Goal: Task Accomplishment & Management: Manage account settings

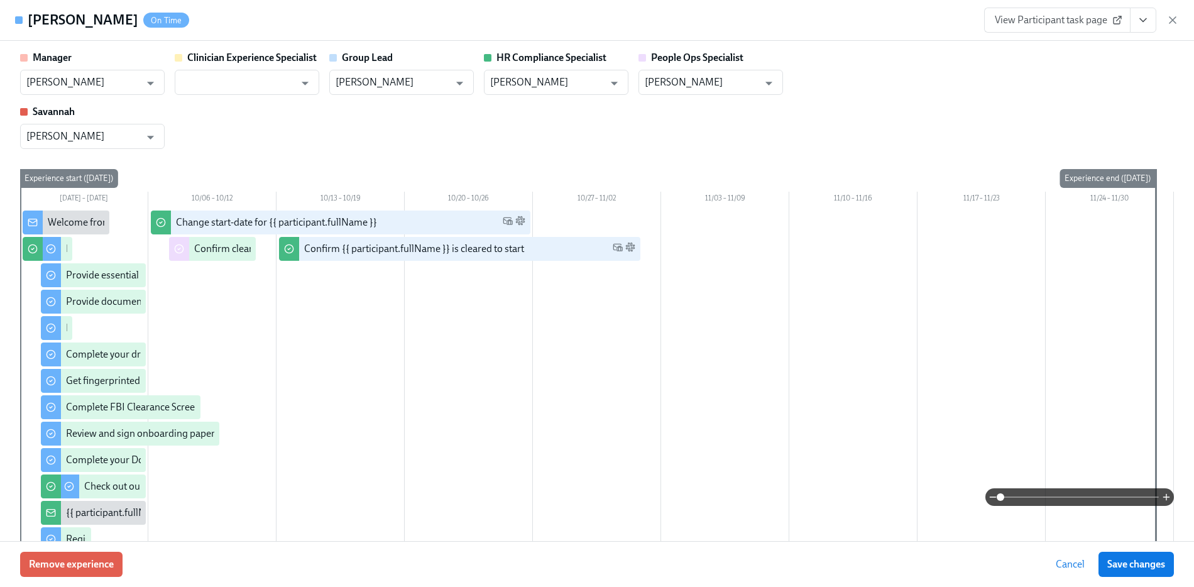
scroll to position [0, 15343]
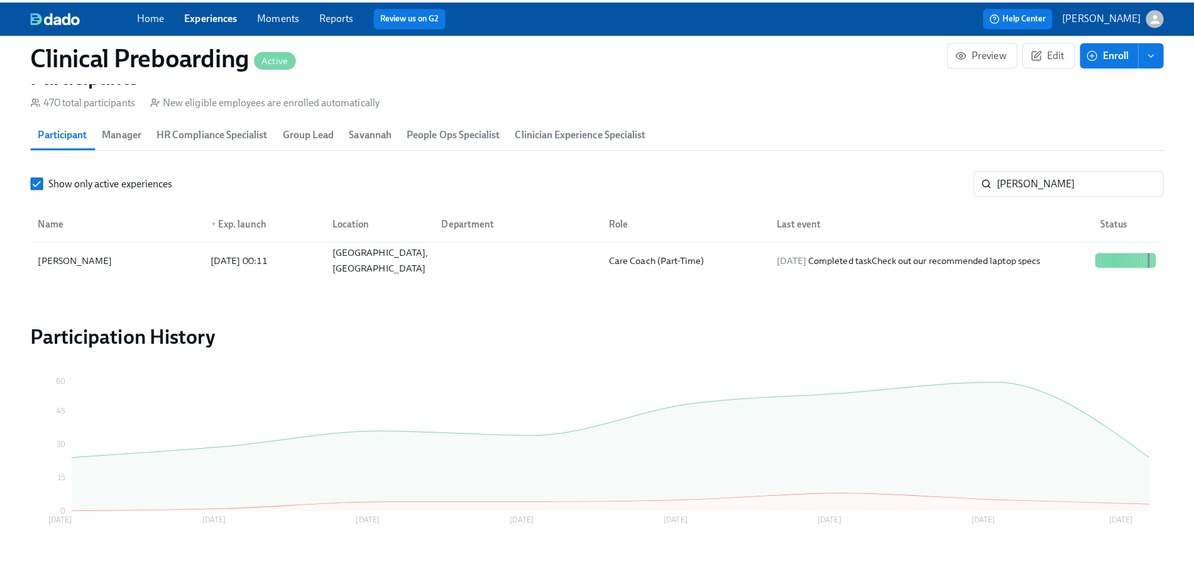
scroll to position [0, 15334]
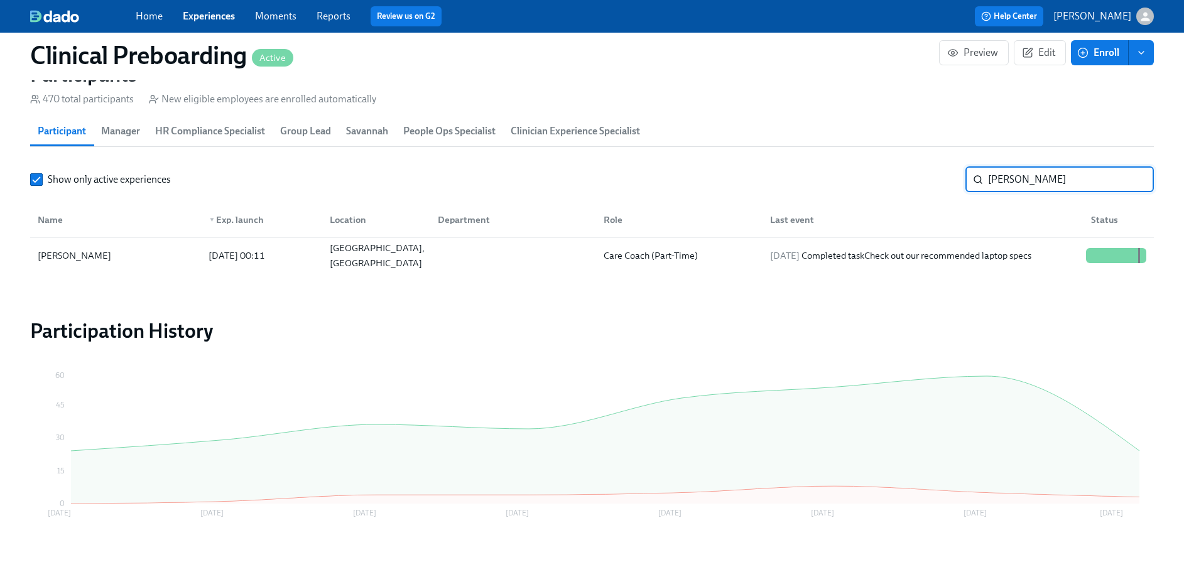
drag, startPoint x: 1043, startPoint y: 190, endPoint x: 1074, endPoint y: 172, distance: 35.8
click at [1048, 188] on input "[PERSON_NAME]" at bounding box center [1071, 179] width 166 height 25
drag, startPoint x: 1074, startPoint y: 173, endPoint x: 881, endPoint y: 156, distance: 193.0
click at [881, 156] on section "Participants 470 total participants New eligible employees are enrolled automat…" at bounding box center [592, 170] width 1124 height 216
type input "[PERSON_NAME]"
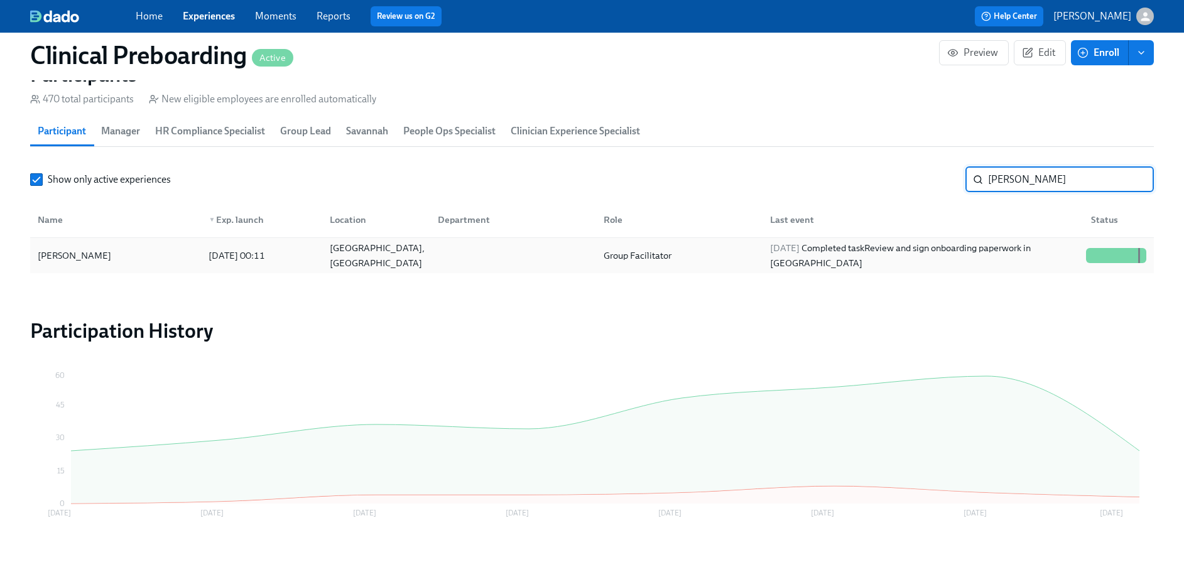
click at [1087, 248] on div at bounding box center [1116, 255] width 70 height 15
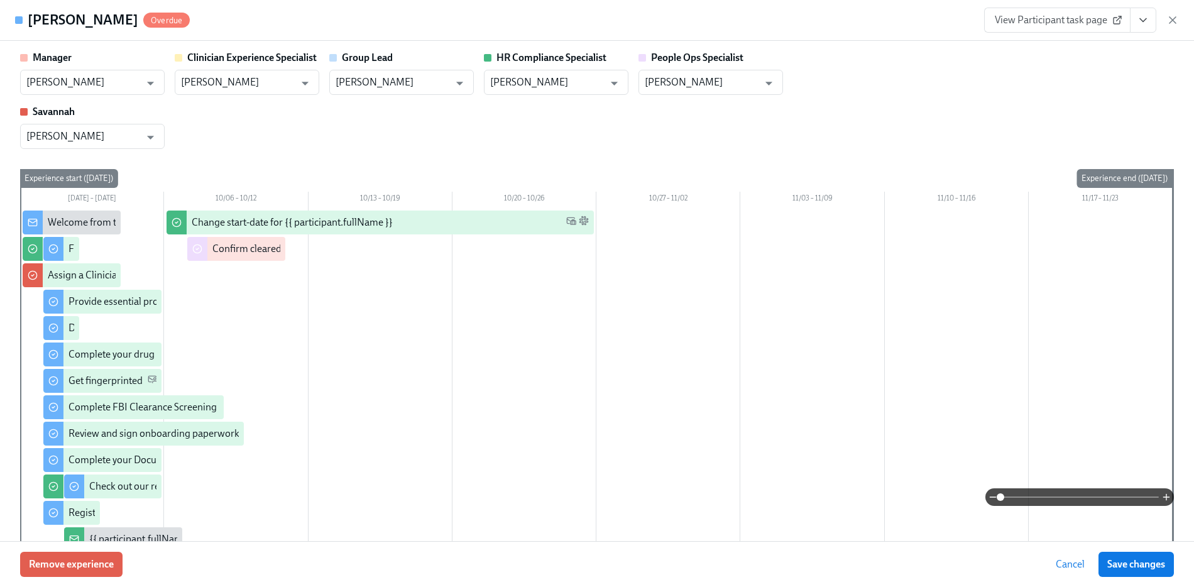
click at [1157, 15] on div "View Participant task page" at bounding box center [1081, 20] width 195 height 25
click at [1154, 19] on button "View task page" at bounding box center [1143, 20] width 26 height 25
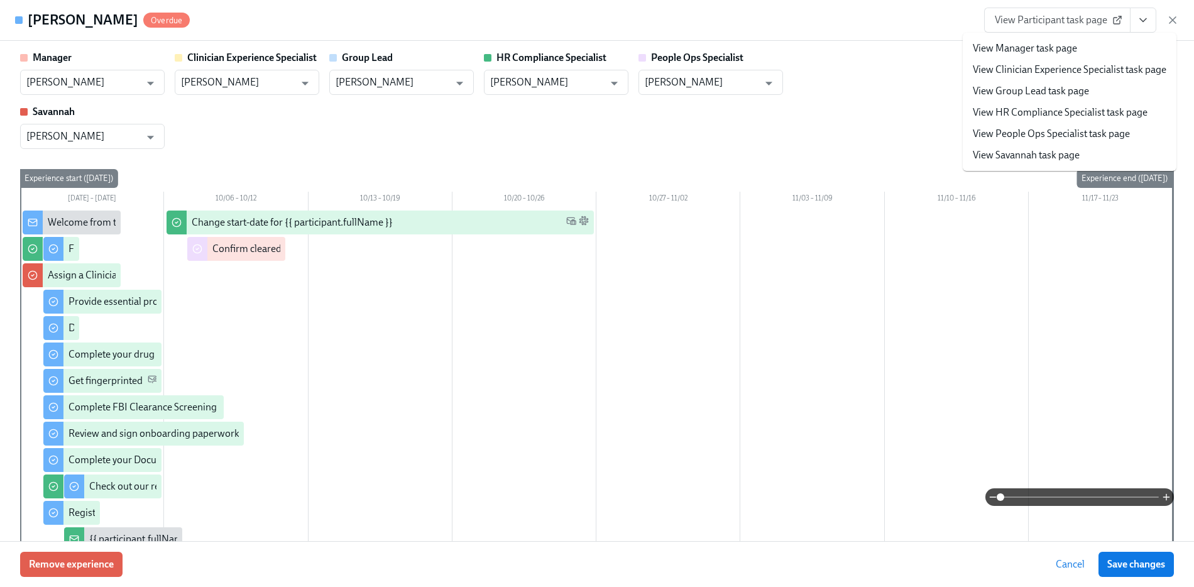
click at [1065, 135] on link "View People Ops Specialist task page" at bounding box center [1051, 134] width 157 height 14
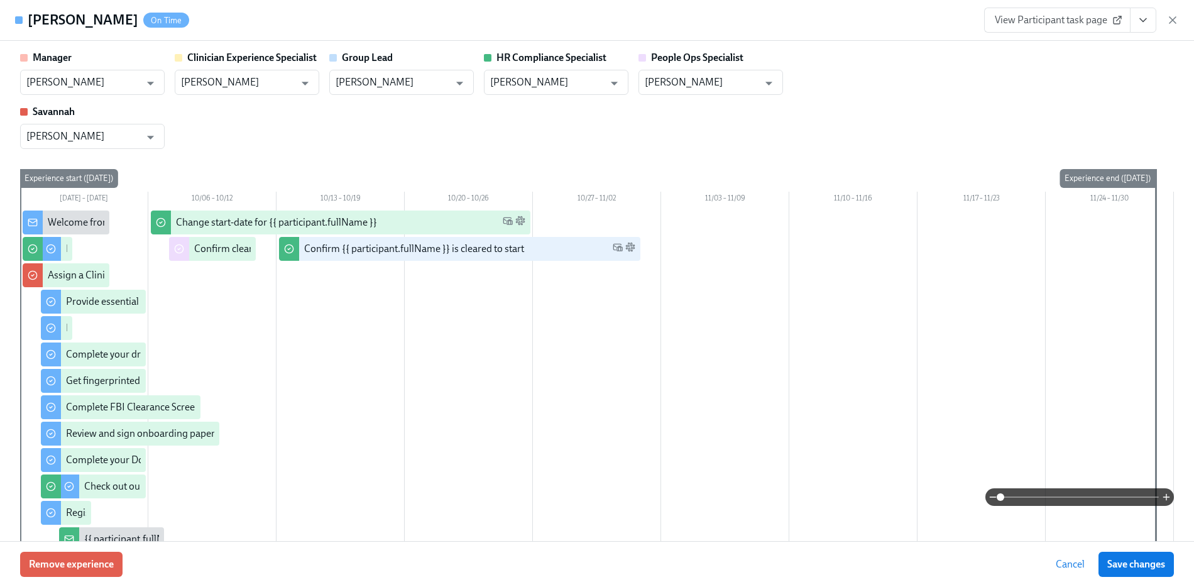
scroll to position [0, 15343]
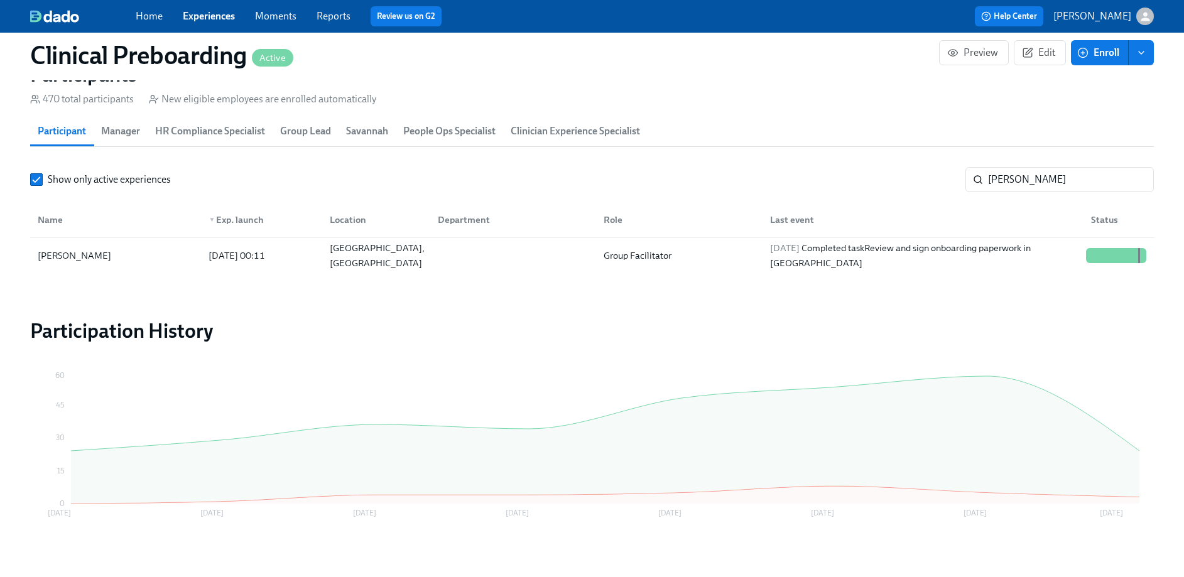
scroll to position [0, 15334]
click at [231, 20] on link "Experiences" at bounding box center [209, 16] width 52 height 12
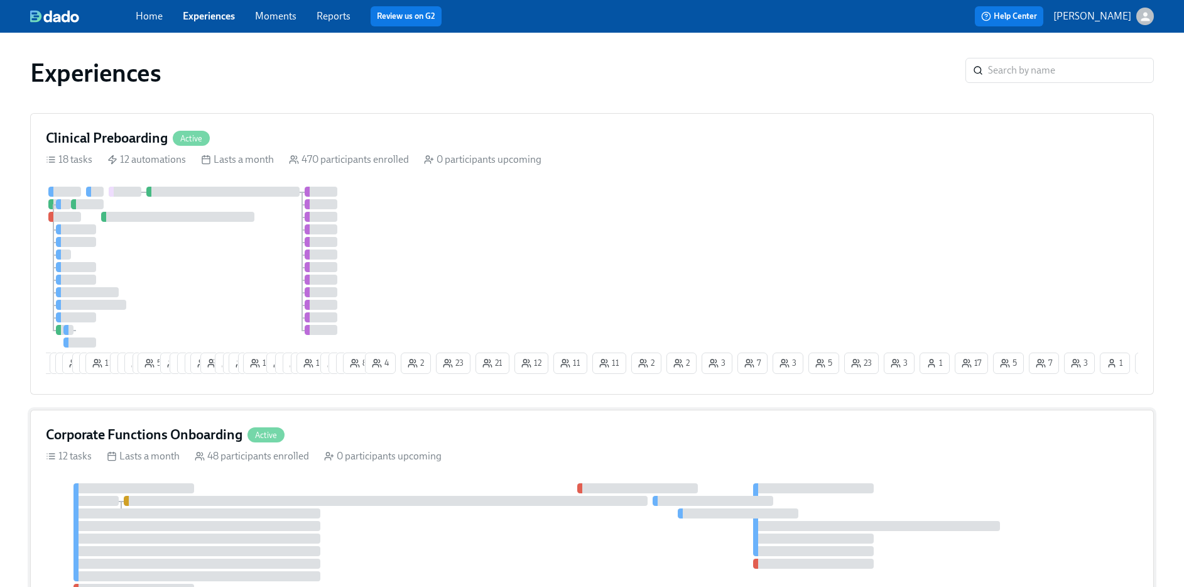
click at [134, 439] on h4 "Corporate Functions Onboarding" at bounding box center [144, 434] width 197 height 19
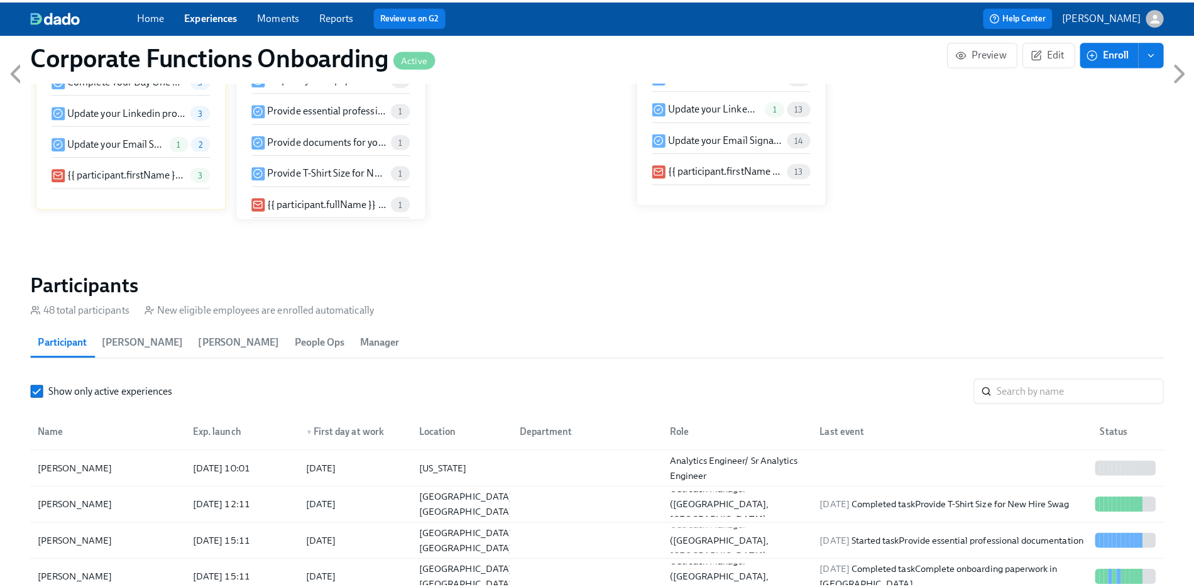
scroll to position [1139, 0]
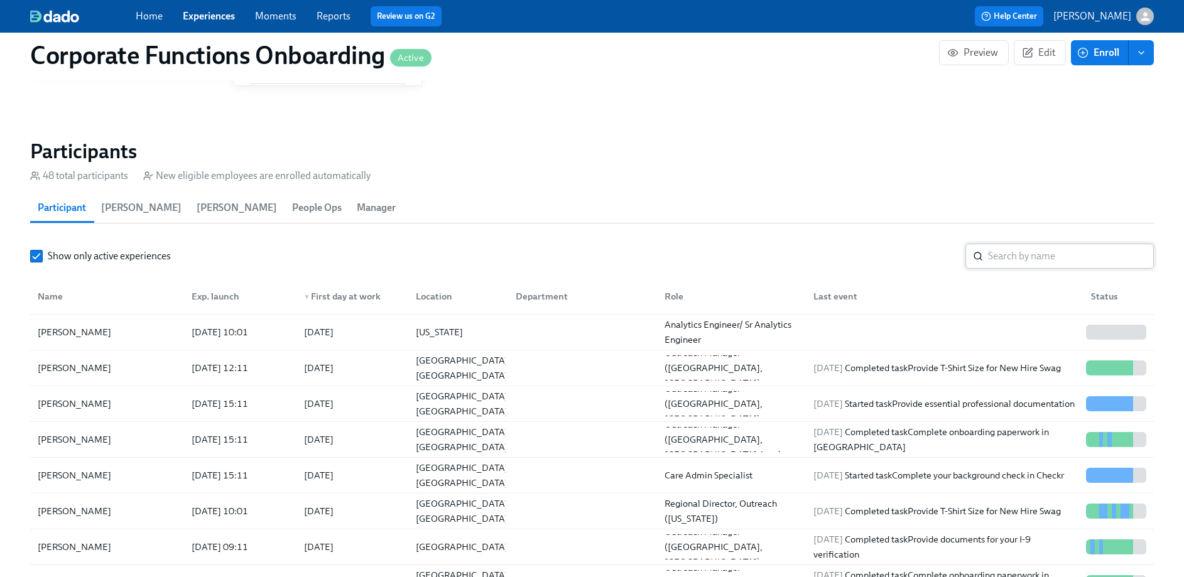
click at [1025, 268] on div "Show only active experiences ​ Name Exp. launch ▼ First day at work Location De…" at bounding box center [592, 416] width 1124 height 344
click at [1027, 254] on input "search" at bounding box center [1071, 256] width 166 height 25
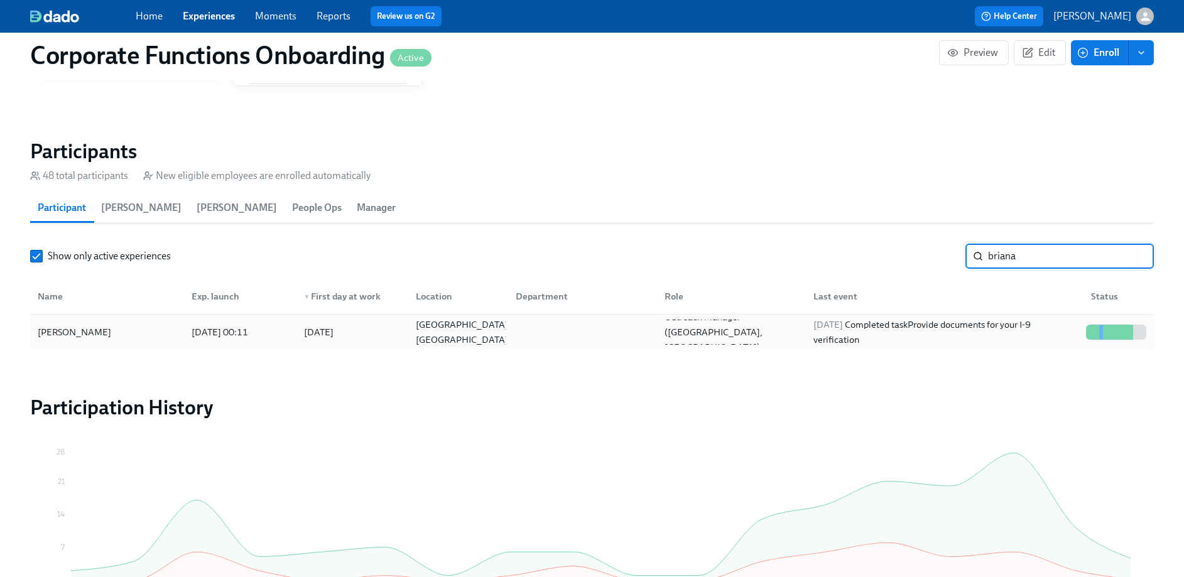
type input "briana"
click at [1081, 336] on div at bounding box center [1116, 332] width 70 height 15
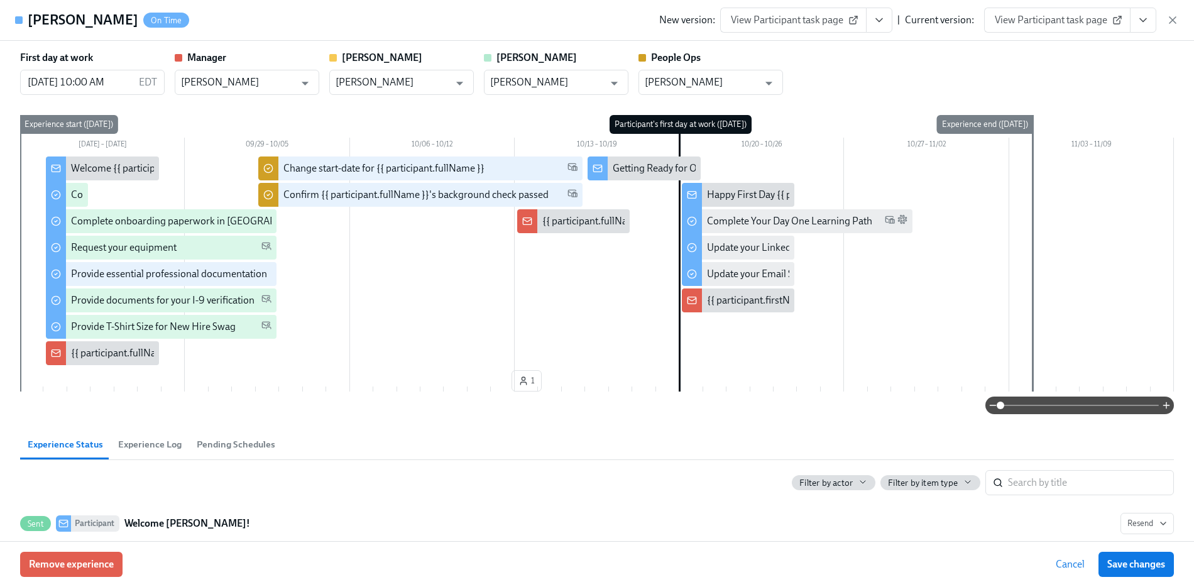
click at [1140, 16] on icon "View task page" at bounding box center [1142, 20] width 13 height 13
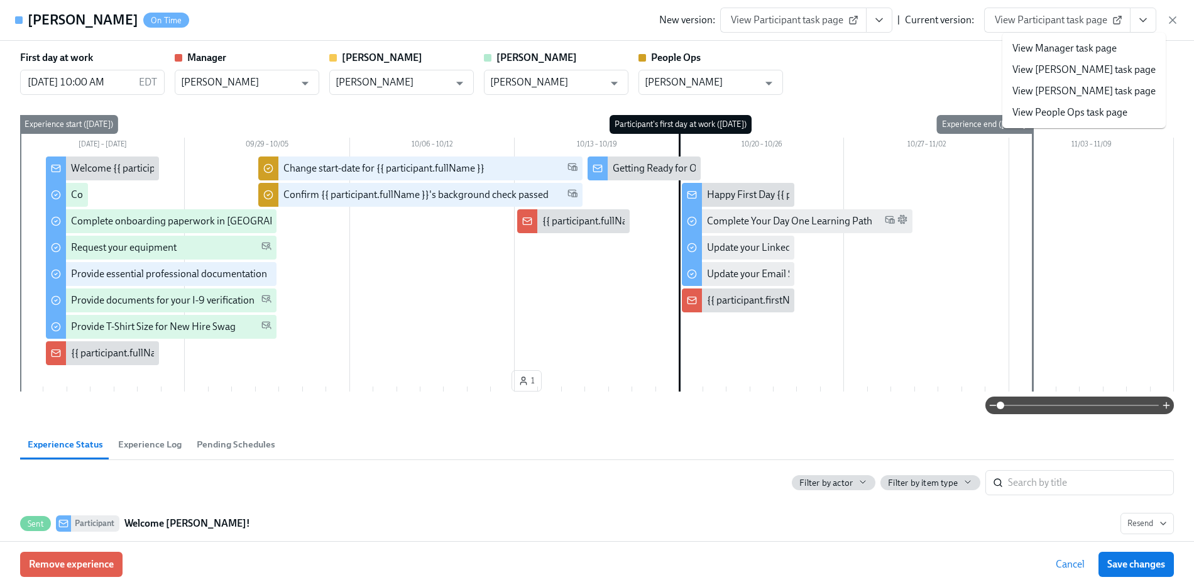
click at [1084, 106] on link "View People Ops task page" at bounding box center [1069, 113] width 115 height 14
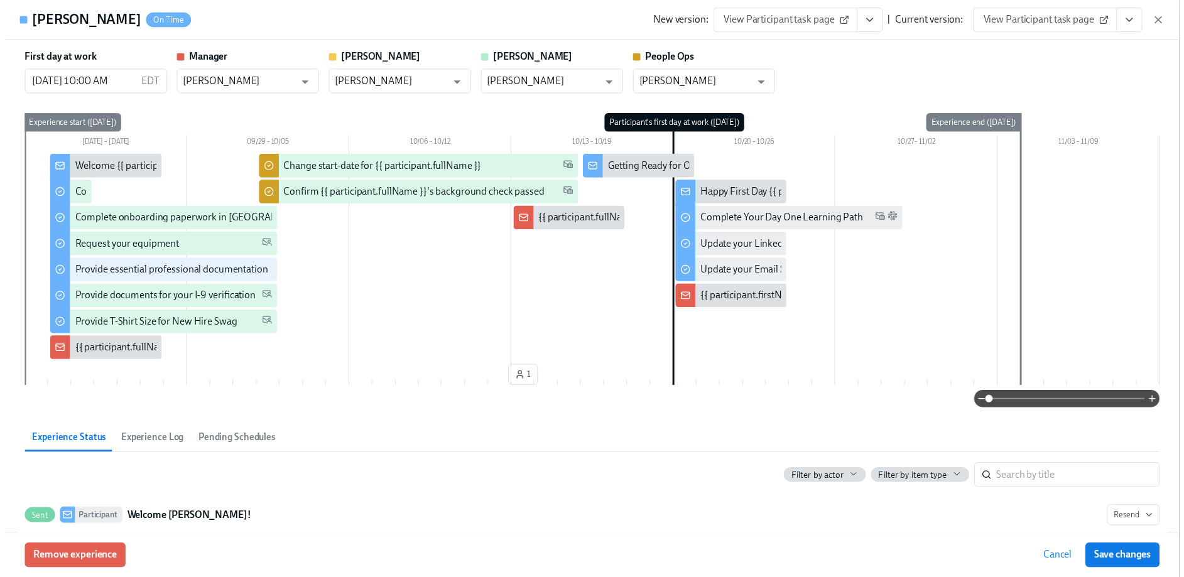
scroll to position [0, 6608]
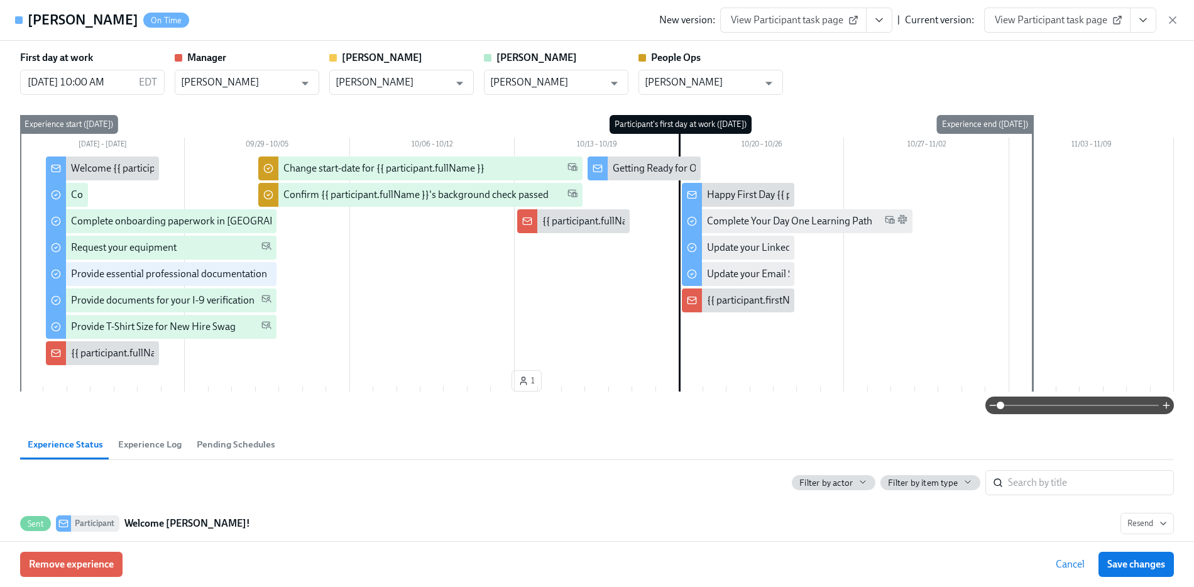
click at [30, 14] on h4 "[PERSON_NAME]" at bounding box center [83, 20] width 111 height 19
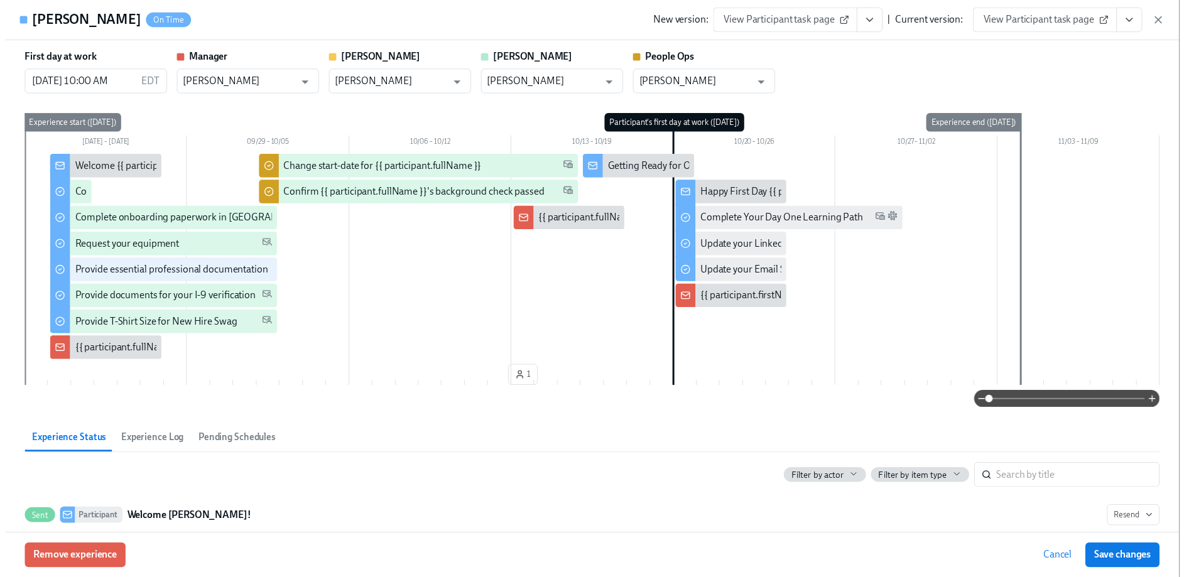
scroll to position [0, 6599]
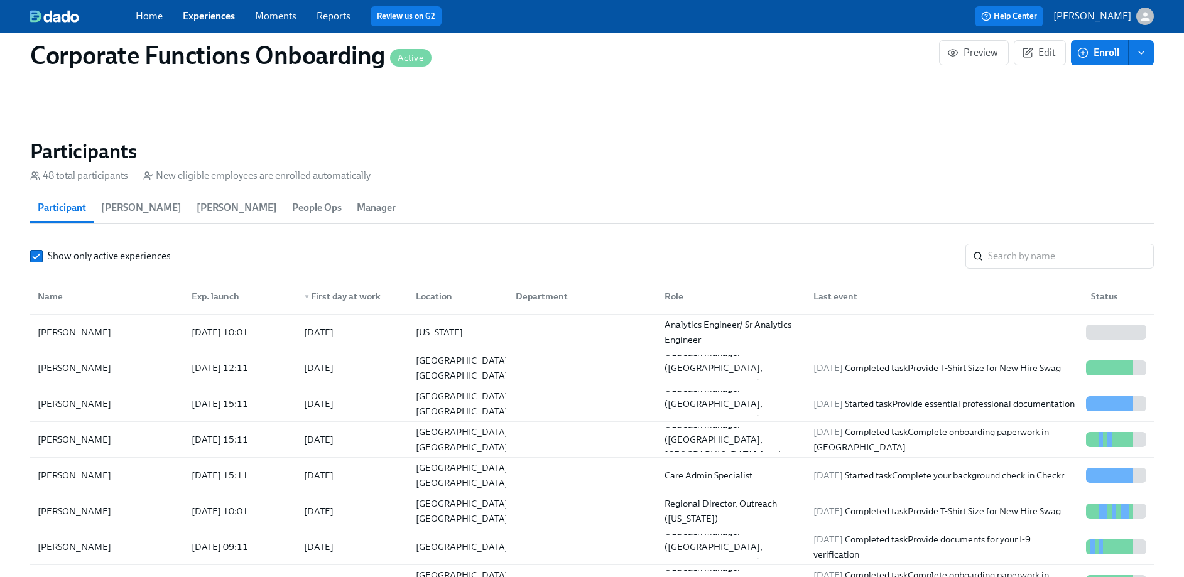
click at [190, 16] on link "Experiences" at bounding box center [209, 16] width 52 height 12
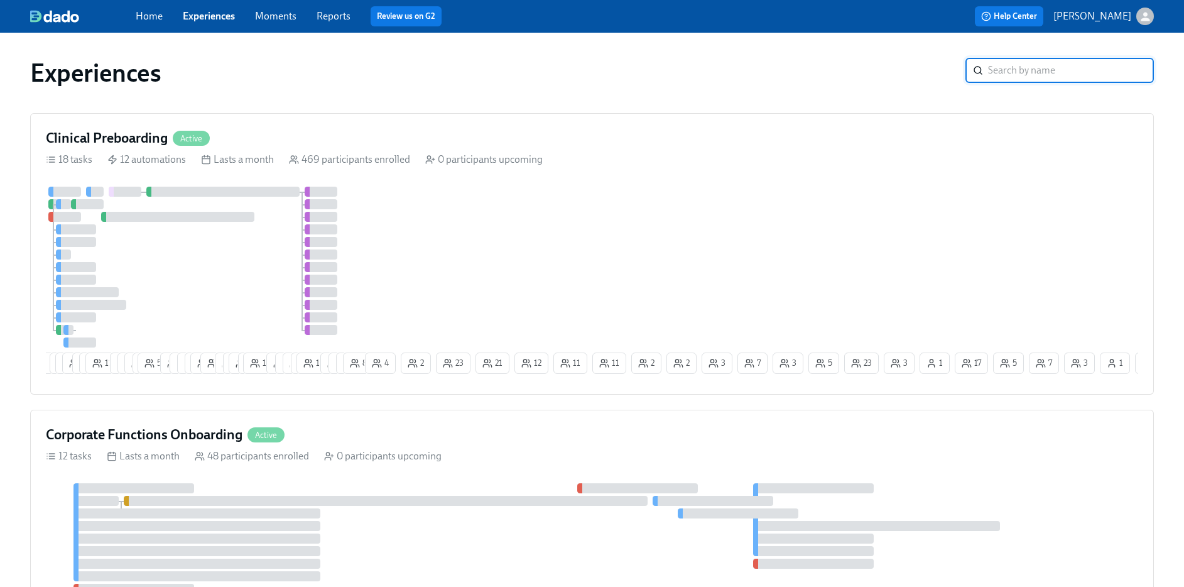
click at [221, 10] on link "Experiences" at bounding box center [209, 16] width 52 height 12
click at [117, 128] on div "Clinical Preboarding Active 18 tasks 12 automations Lasts a month 469 participa…" at bounding box center [592, 253] width 1124 height 281
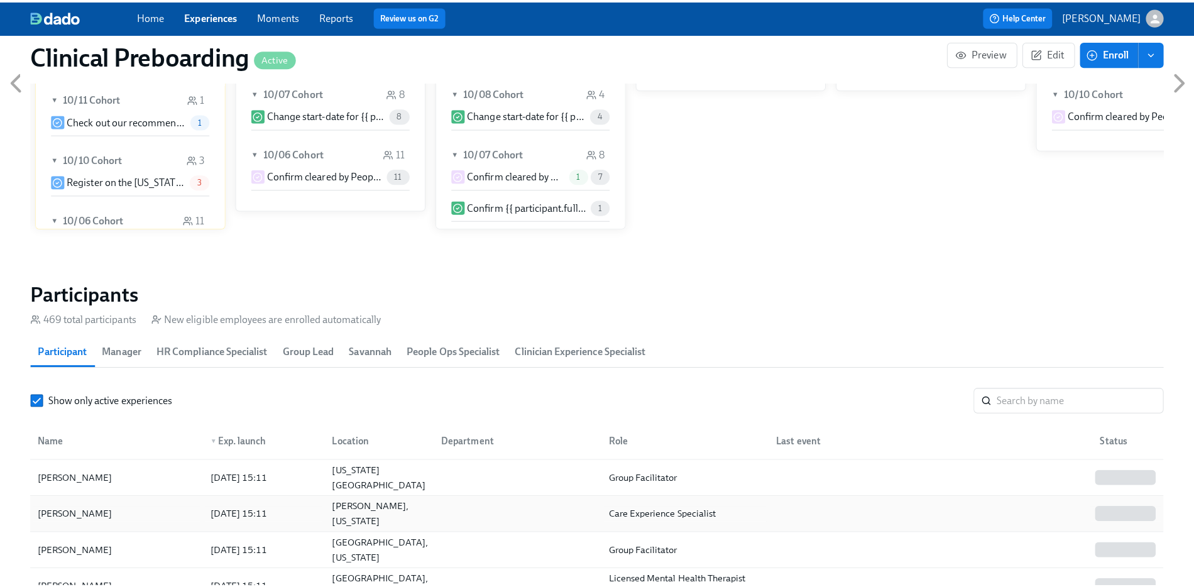
scroll to position [1300, 0]
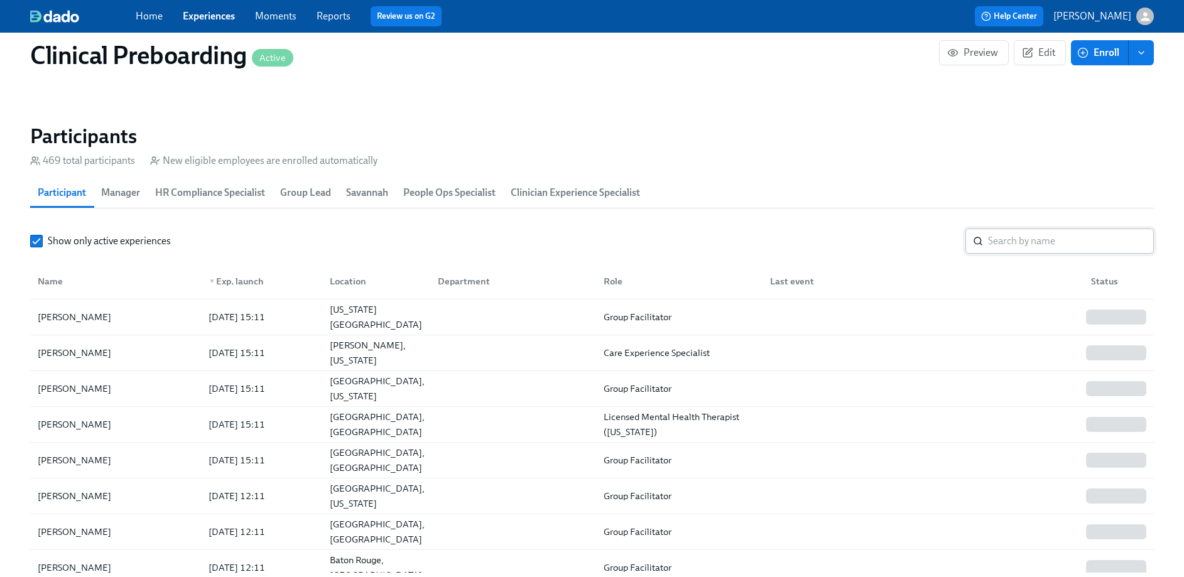
click at [1018, 237] on input "search" at bounding box center [1071, 241] width 166 height 25
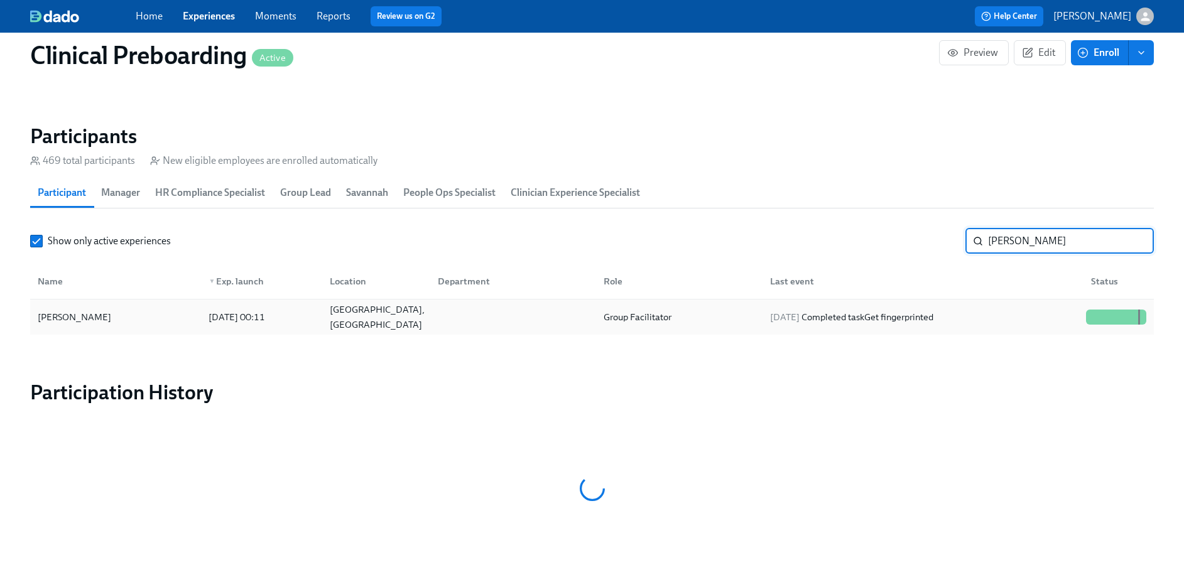
type input "[PERSON_NAME]"
click at [1029, 314] on div "[DATE] Completed task Get fingerprinted" at bounding box center [920, 317] width 321 height 25
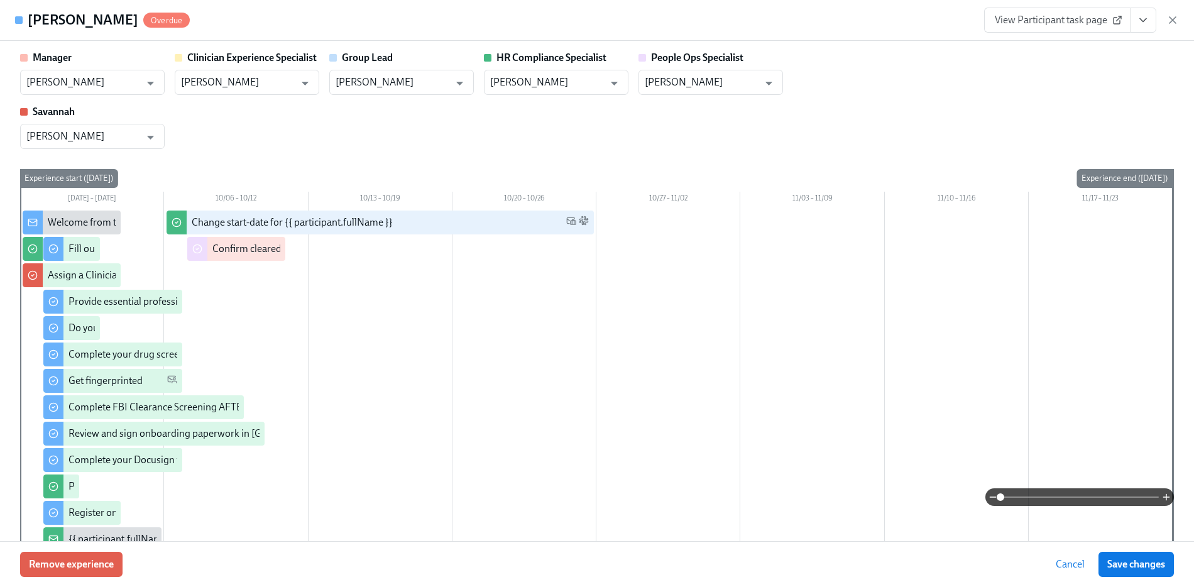
click at [1133, 18] on button "View task page" at bounding box center [1143, 20] width 26 height 25
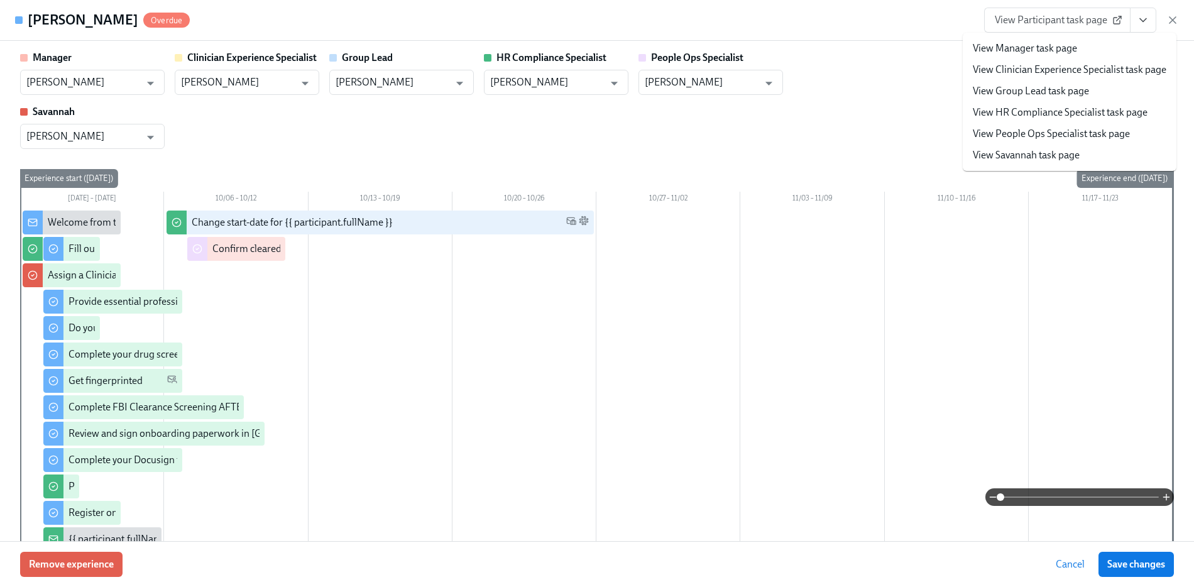
click at [1035, 135] on link "View People Ops Specialist task page" at bounding box center [1051, 134] width 157 height 14
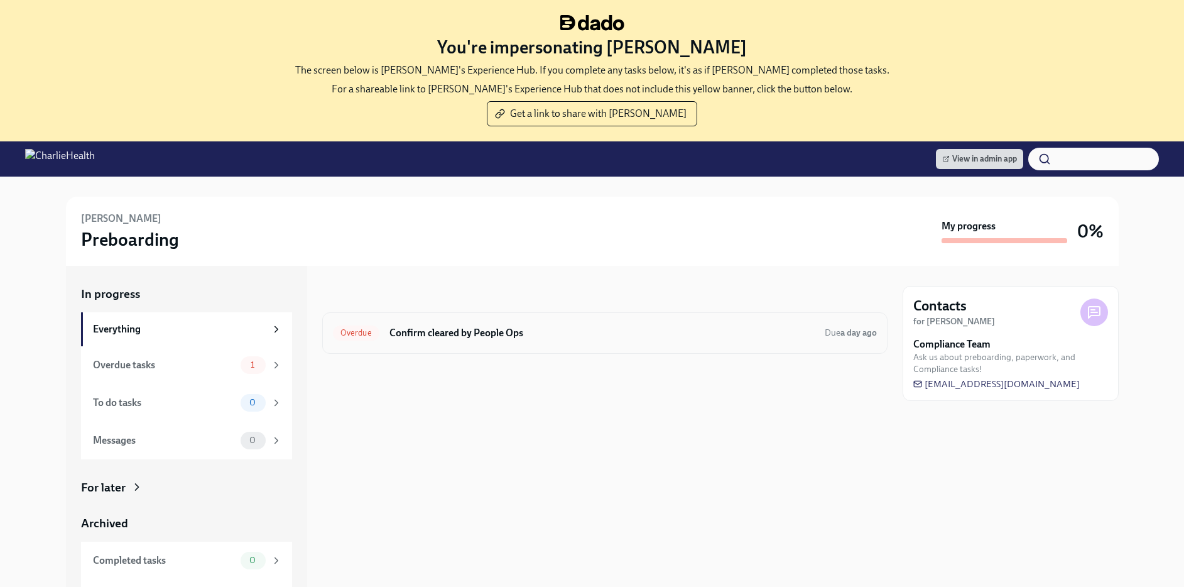
click at [456, 318] on div "Overdue Confirm cleared by People Ops Due a day ago" at bounding box center [604, 332] width 565 height 41
click at [466, 330] on h6 "Confirm cleared by People Ops" at bounding box center [602, 333] width 425 height 14
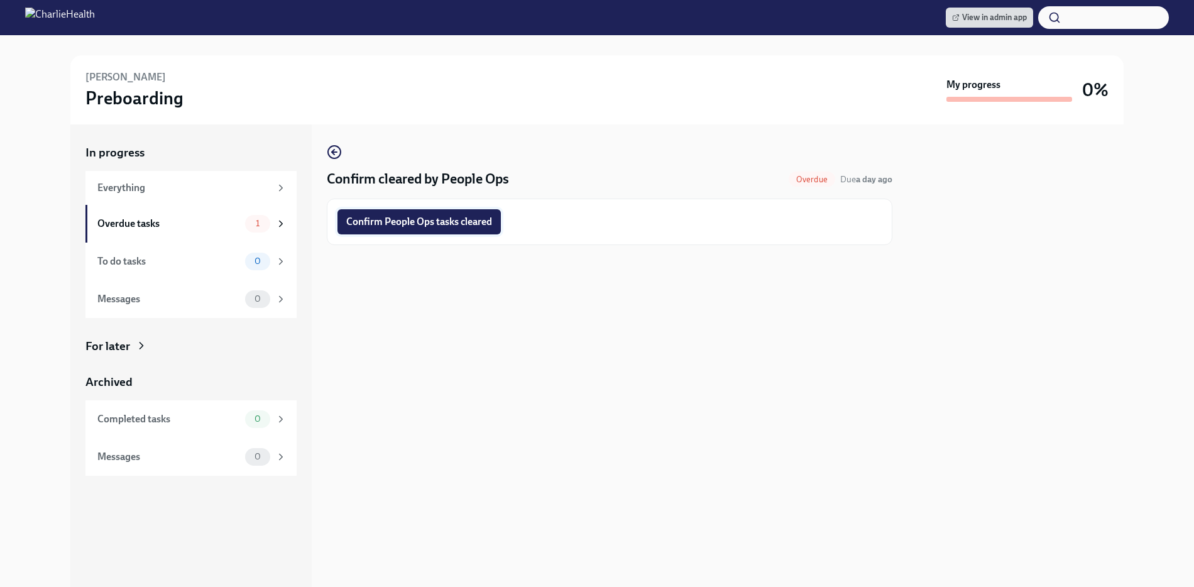
click at [432, 232] on button "Confirm People Ops tasks cleared" at bounding box center [418, 221] width 163 height 25
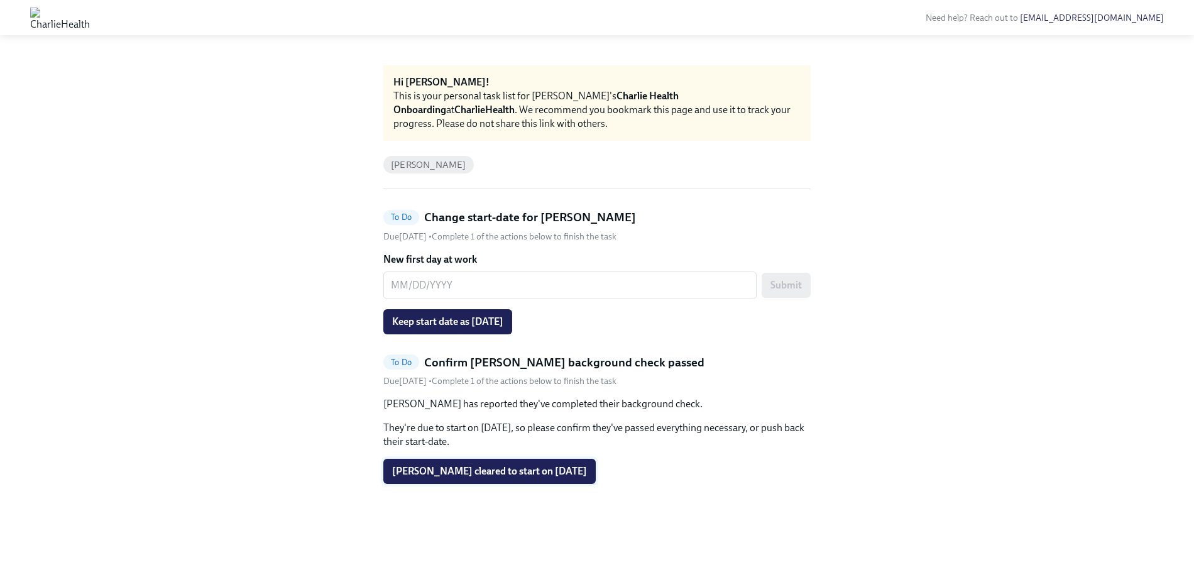
click at [506, 462] on button "[PERSON_NAME] cleared to start on [DATE]" at bounding box center [489, 471] width 212 height 25
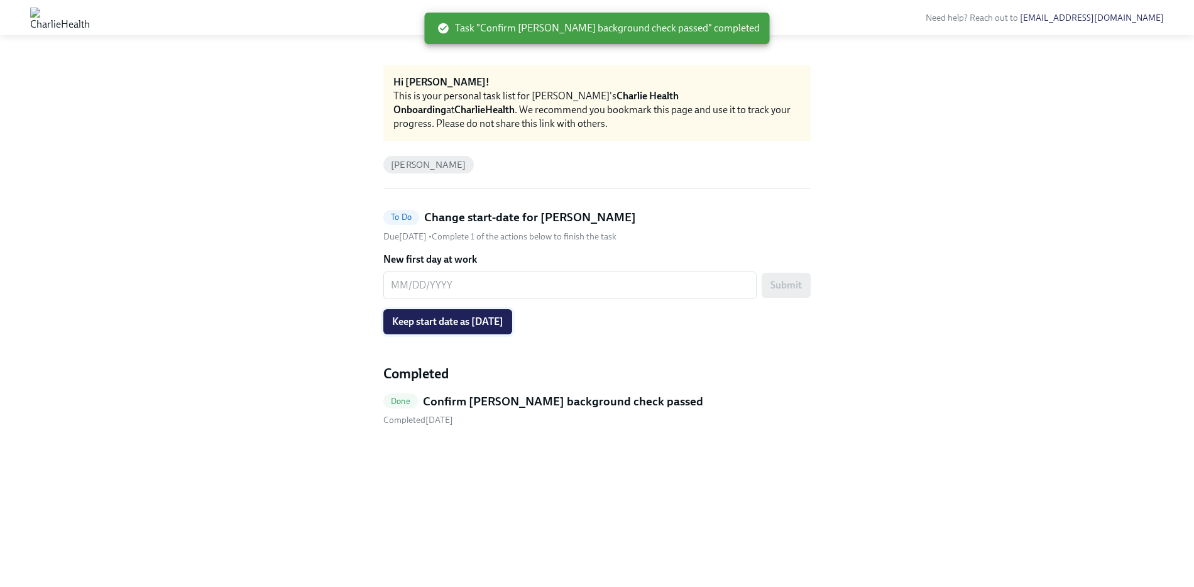
click at [512, 328] on button "Keep start date as [DATE]" at bounding box center [447, 321] width 129 height 25
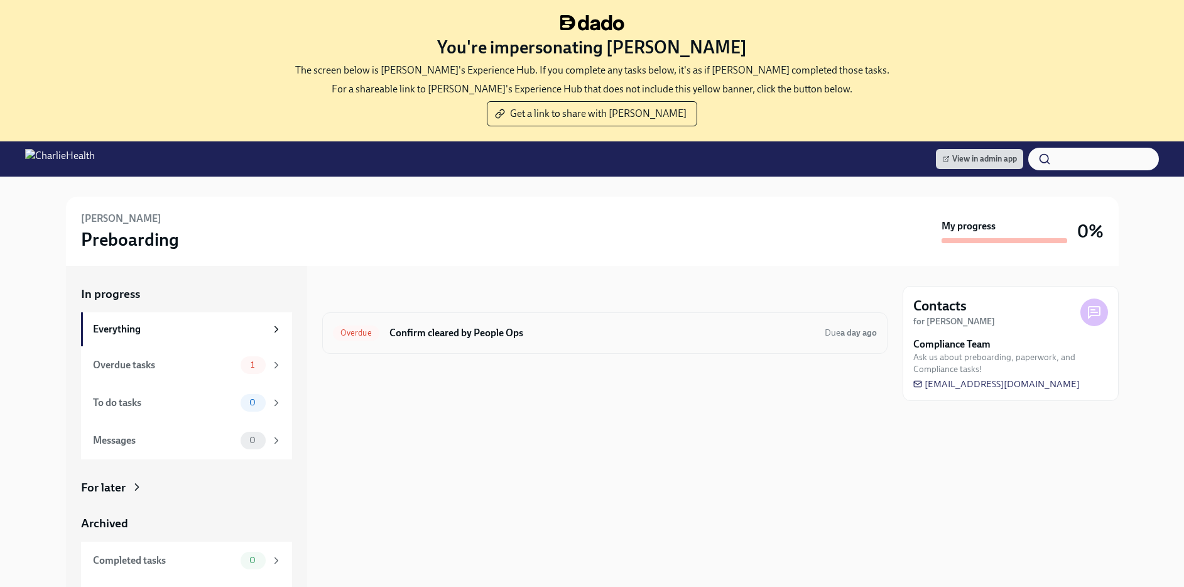
click at [442, 350] on div "Overdue Confirm cleared by People Ops Due a day ago" at bounding box center [604, 332] width 565 height 41
click at [444, 344] on div "Overdue Confirm cleared by People Ops Due a day ago" at bounding box center [604, 332] width 565 height 41
click at [466, 327] on h6 "Confirm cleared by People Ops" at bounding box center [602, 333] width 425 height 14
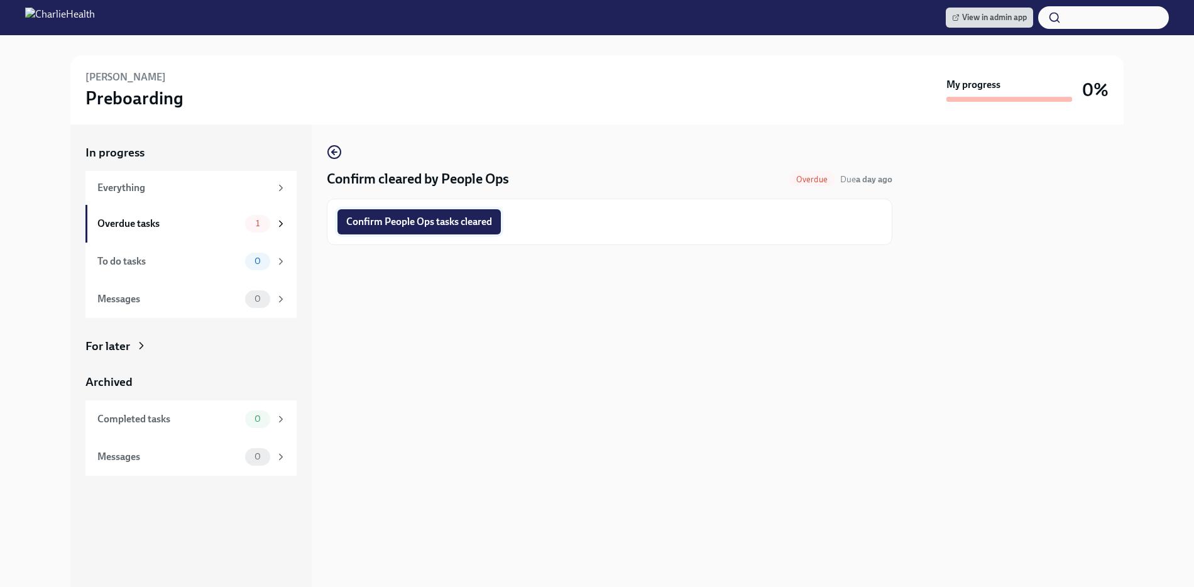
click at [445, 231] on button "Confirm People Ops tasks cleared" at bounding box center [418, 221] width 163 height 25
